Goal: Task Accomplishment & Management: Complete application form

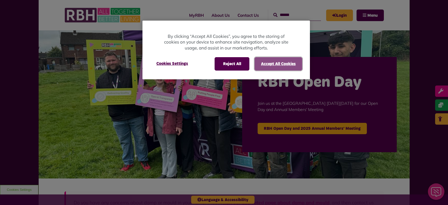
click at [281, 65] on button "Accept All Cookies" at bounding box center [278, 63] width 48 height 13
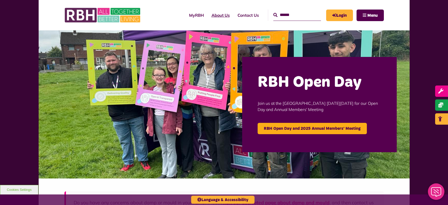
click at [216, 16] on link "About Us" at bounding box center [221, 15] width 26 height 14
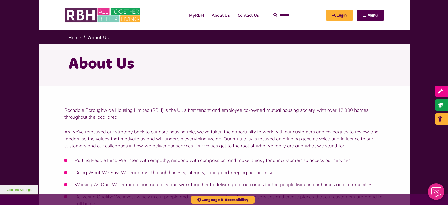
click at [211, 18] on link "About Us" at bounding box center [221, 15] width 26 height 14
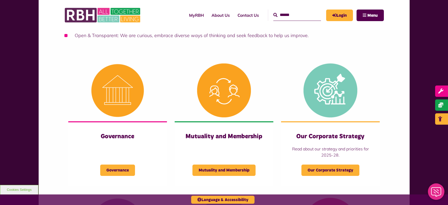
scroll to position [232, 0]
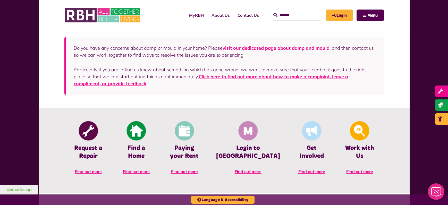
scroll to position [232, 0]
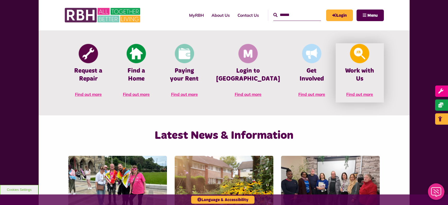
click at [365, 61] on img at bounding box center [359, 53] width 19 height 19
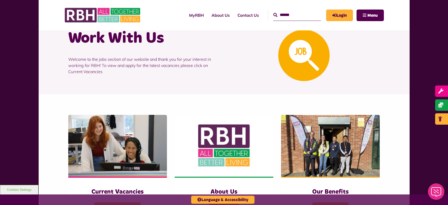
scroll to position [77, 0]
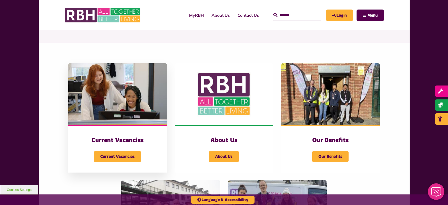
click at [122, 114] on img at bounding box center [117, 94] width 99 height 62
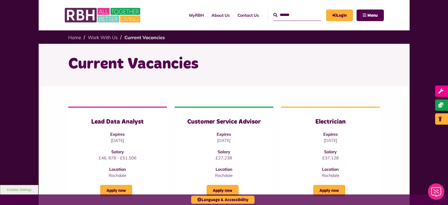
scroll to position [77, 0]
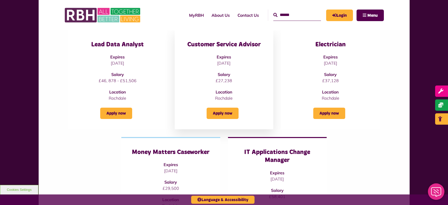
click at [216, 72] on div "Customer Service Advisor Expires [DATE] Salary £27,238 Location [GEOGRAPHIC_DAT…" at bounding box center [224, 71] width 78 height 61
click at [215, 61] on p "[DATE]" at bounding box center [224, 63] width 78 height 6
click at [217, 112] on link "Apply now" at bounding box center [222, 113] width 32 height 11
